Goal: Download file/media

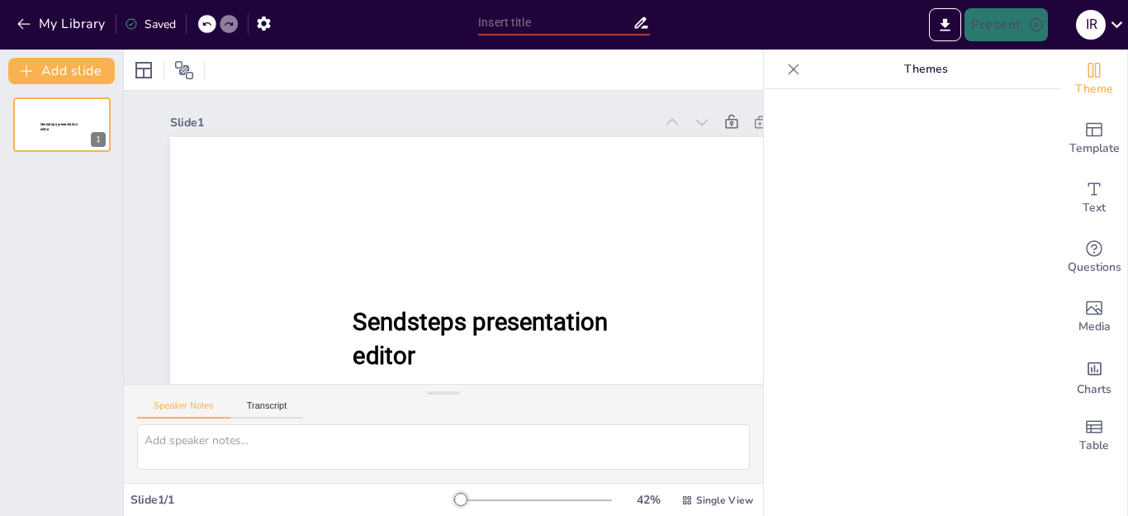
type input "Educación a Distancia en [GEOGRAPHIC_DATA]: Impactos Sociales y Desafíos Actual…"
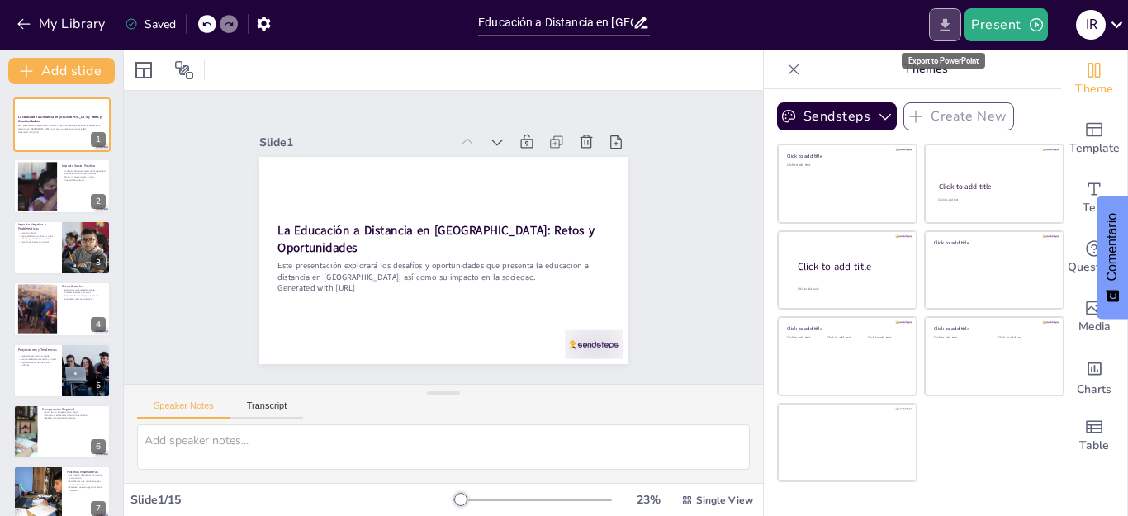
click at [945, 23] on icon "Export to PowerPoint" at bounding box center [945, 24] width 10 height 12
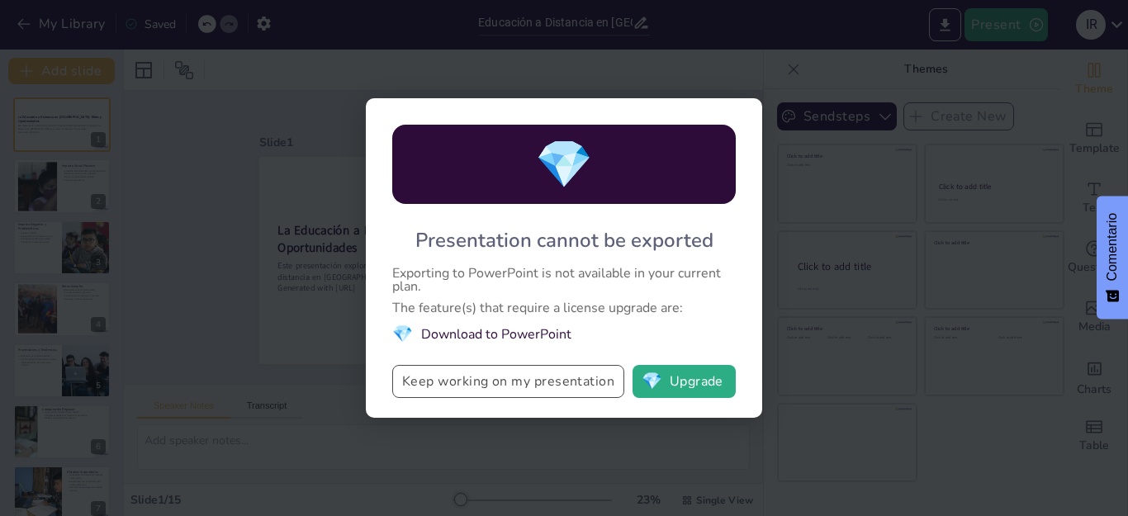
click at [489, 379] on button "Keep working on my presentation" at bounding box center [508, 381] width 232 height 33
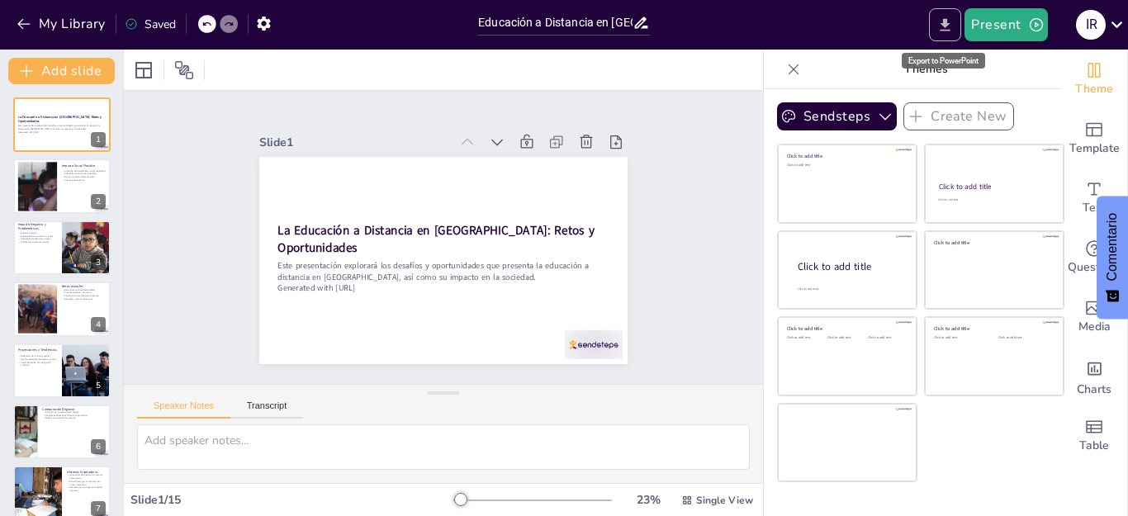
click at [952, 32] on icon "Export to PowerPoint" at bounding box center [944, 25] width 17 height 17
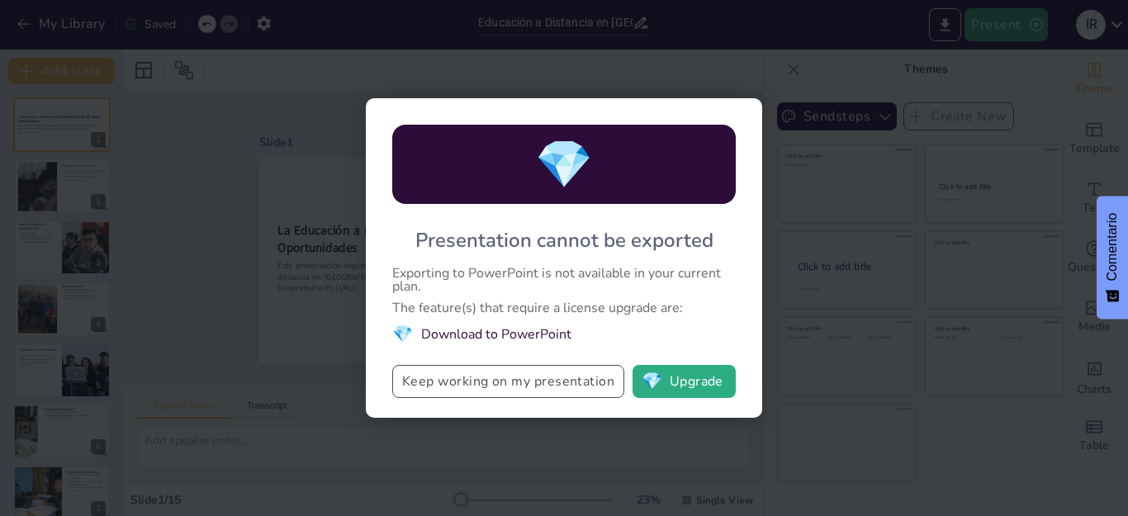
click at [520, 376] on button "Keep working on my presentation" at bounding box center [508, 381] width 232 height 33
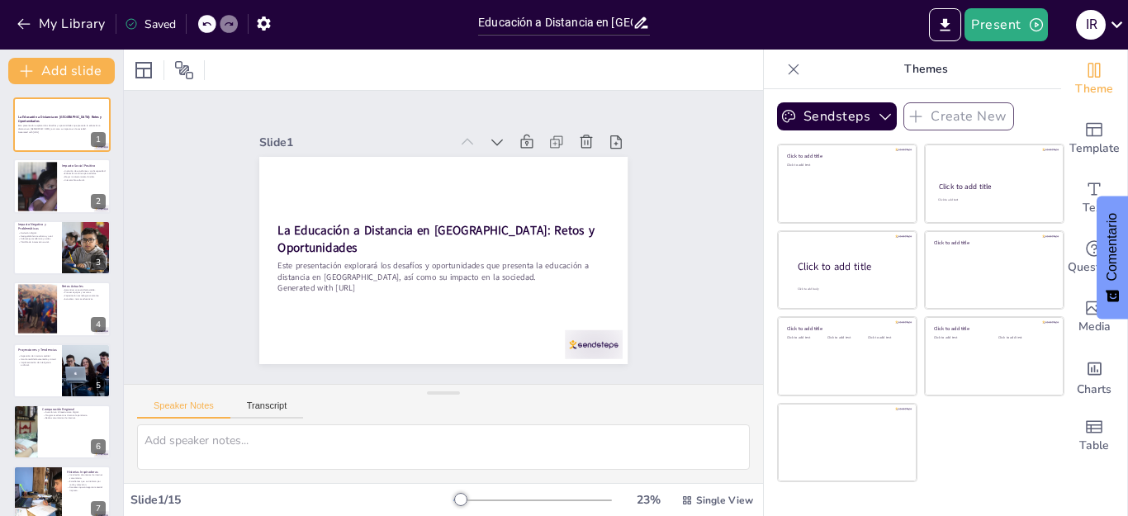
click at [928, 30] on div at bounding box center [945, 24] width 39 height 33
click at [941, 26] on icon "Export to PowerPoint" at bounding box center [944, 25] width 17 height 17
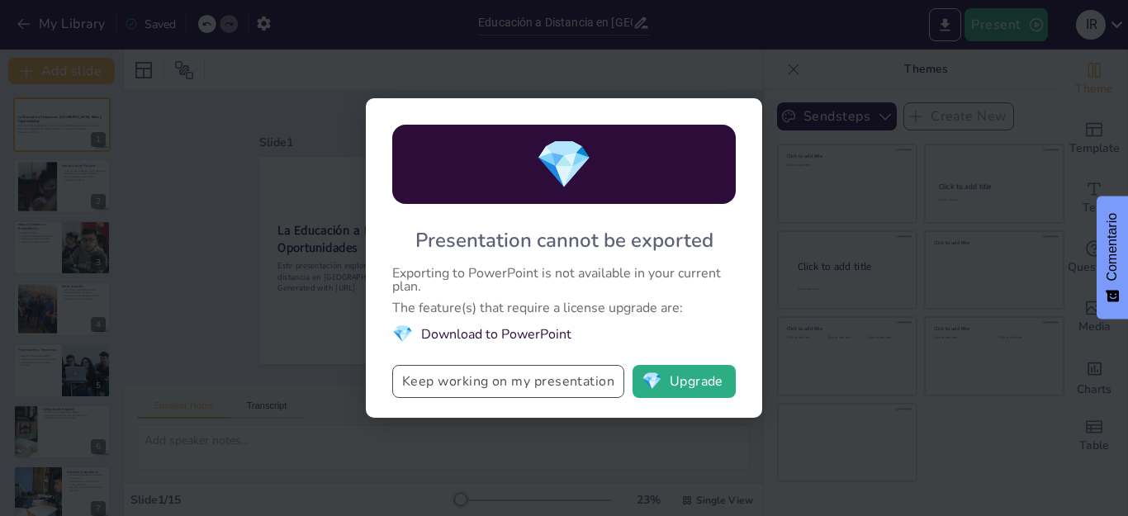
click at [471, 390] on button "Keep working on my presentation" at bounding box center [508, 381] width 232 height 33
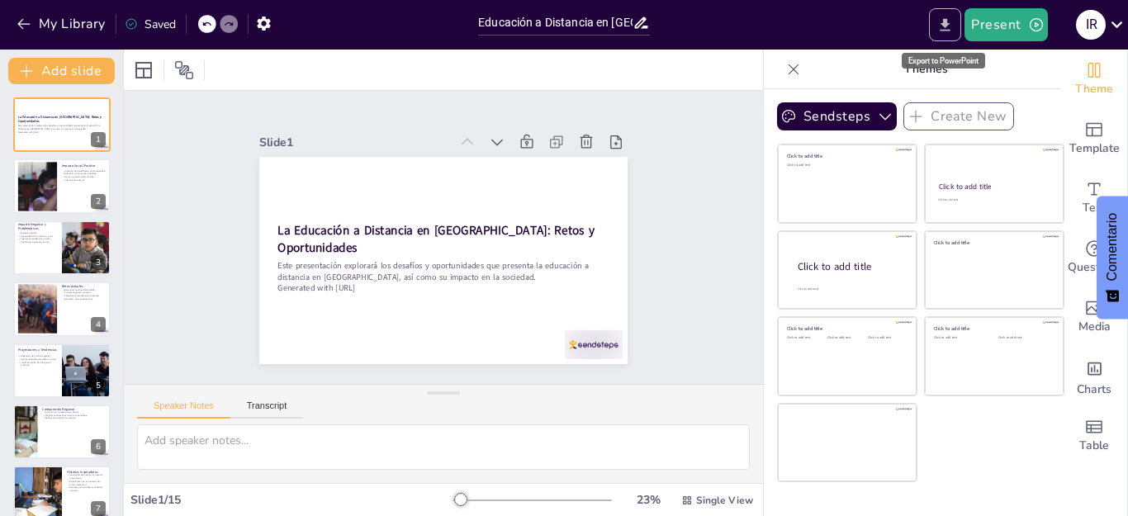
click at [945, 35] on button "Export to PowerPoint" at bounding box center [945, 24] width 32 height 33
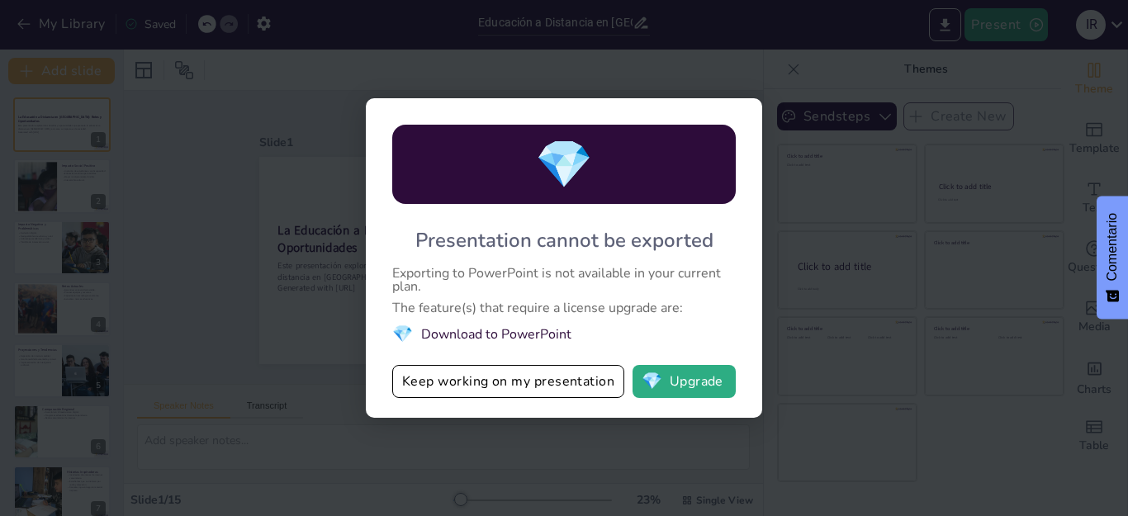
click at [468, 334] on li "💎 Download to PowerPoint" at bounding box center [563, 334] width 343 height 22
click at [490, 376] on button "Keep working on my presentation" at bounding box center [508, 381] width 232 height 33
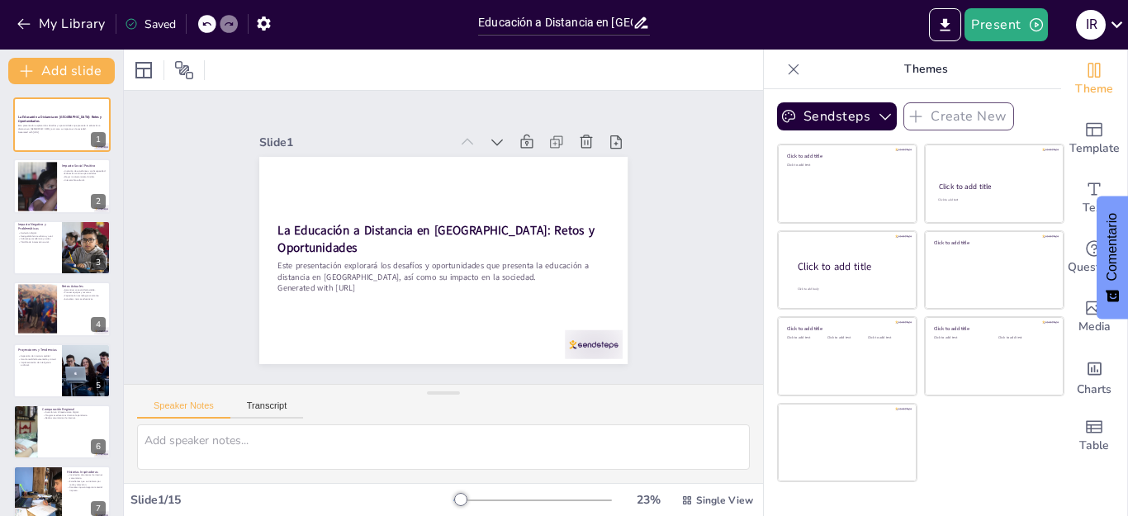
checkbox input "true"
